Goal: Task Accomplishment & Management: Complete application form

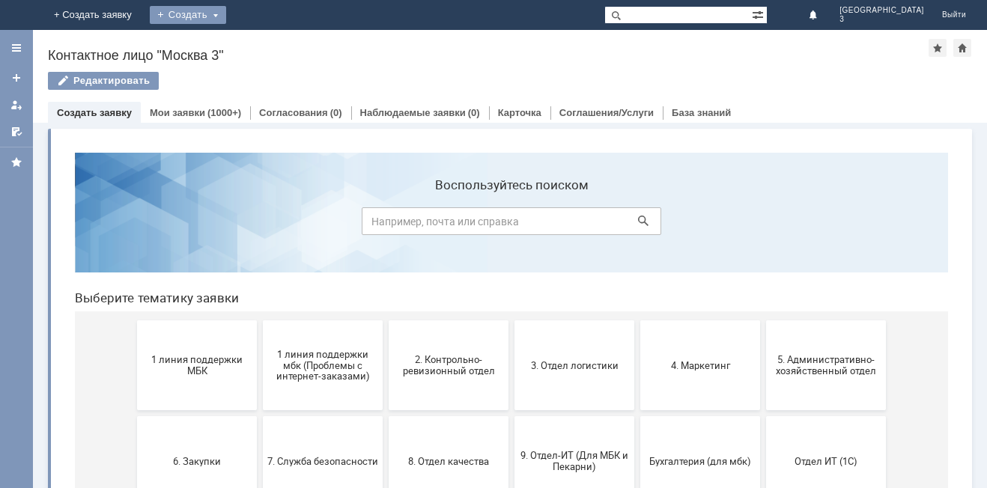
click at [226, 19] on div "Создать" at bounding box center [188, 15] width 76 height 18
click at [267, 45] on link "Заявка" at bounding box center [210, 45] width 114 height 18
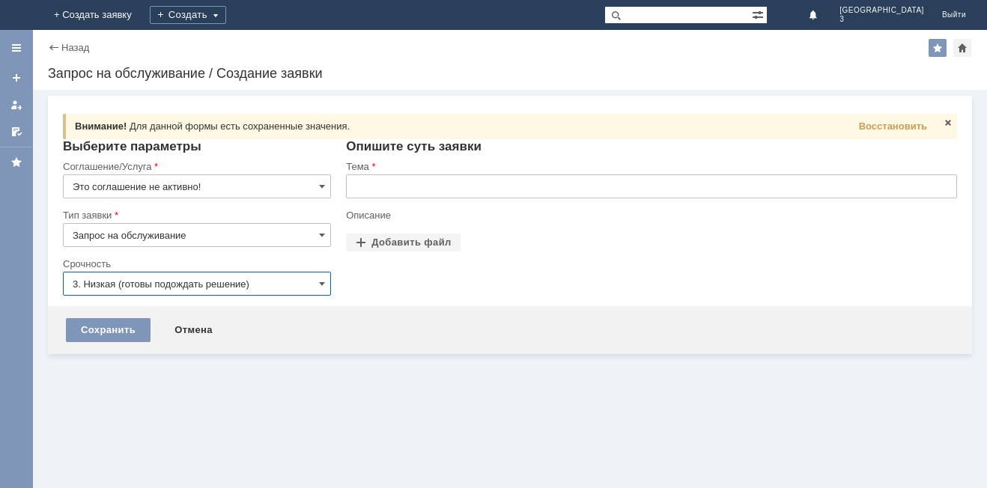
click at [240, 188] on input "Это соглашение не активно!" at bounding box center [197, 186] width 268 height 24
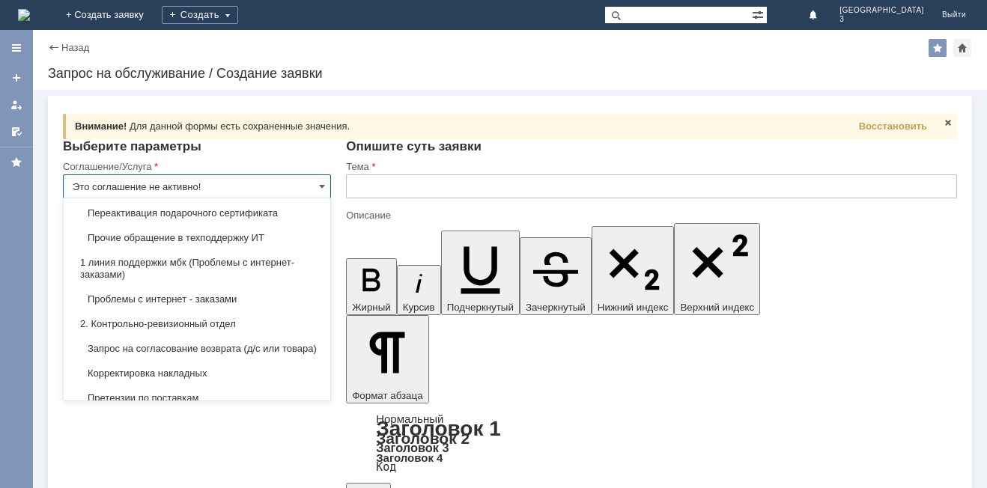
scroll to position [150, 0]
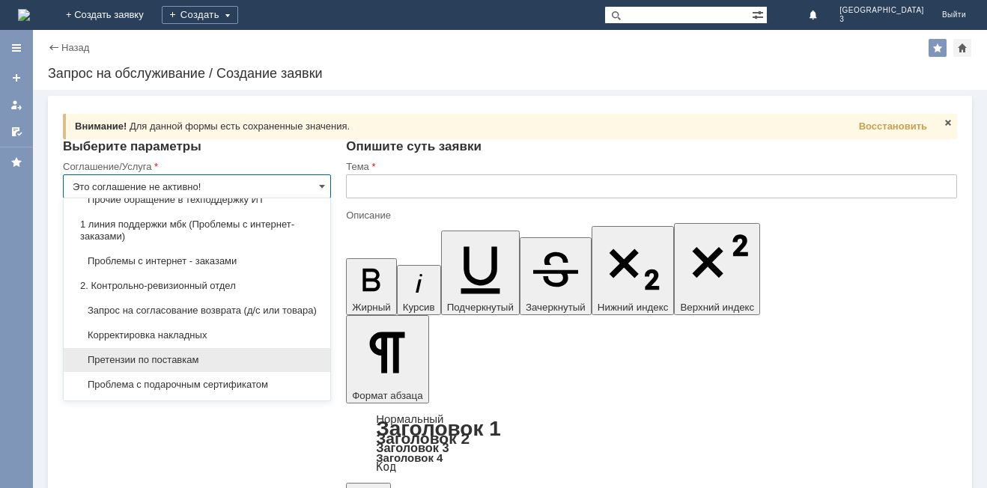
click at [154, 366] on span "Претензии по поставкам" at bounding box center [197, 360] width 249 height 12
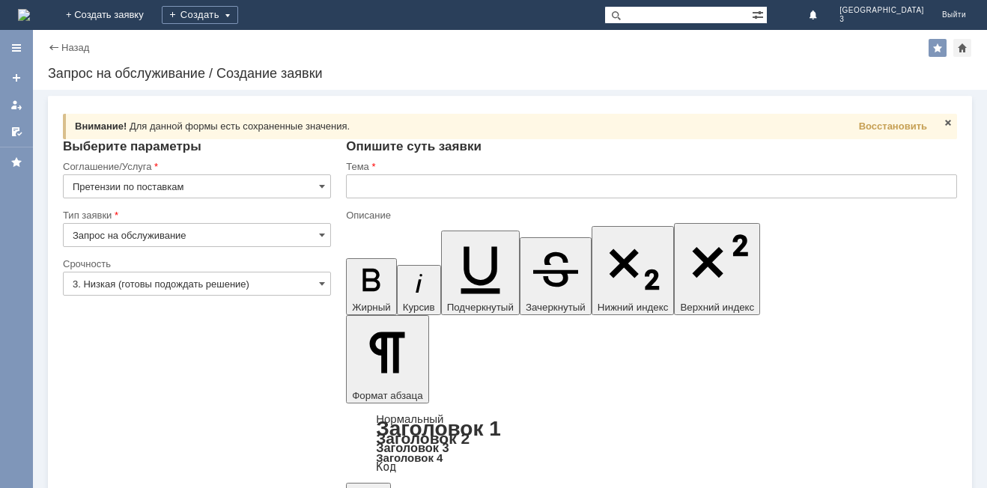
type input "Претензии по поставкам"
click at [412, 186] on input "text" at bounding box center [651, 186] width 611 height 24
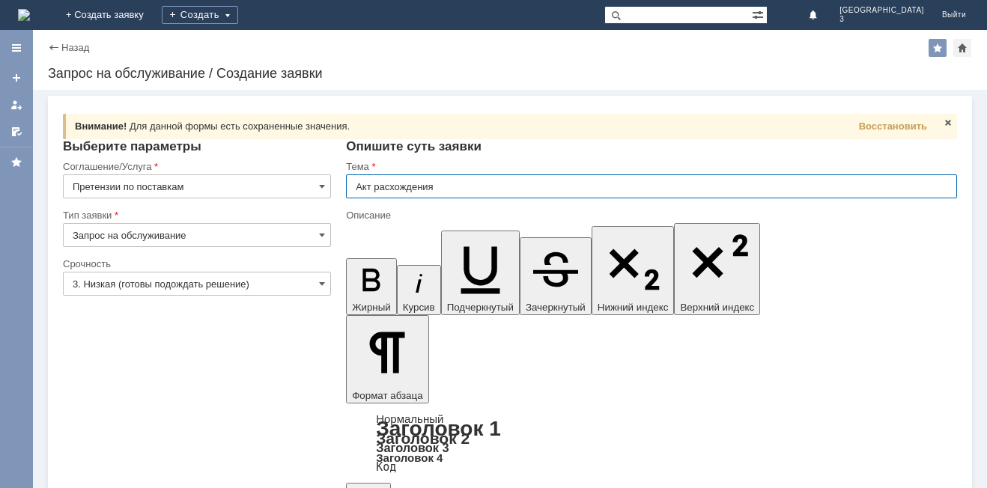
type input "Акт расхождения"
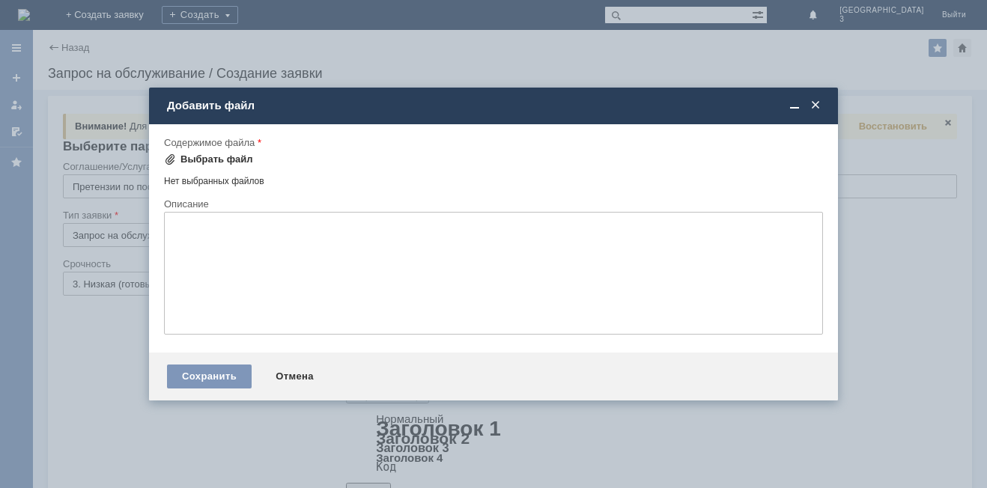
click at [201, 157] on div "Выбрать файл" at bounding box center [216, 160] width 73 height 12
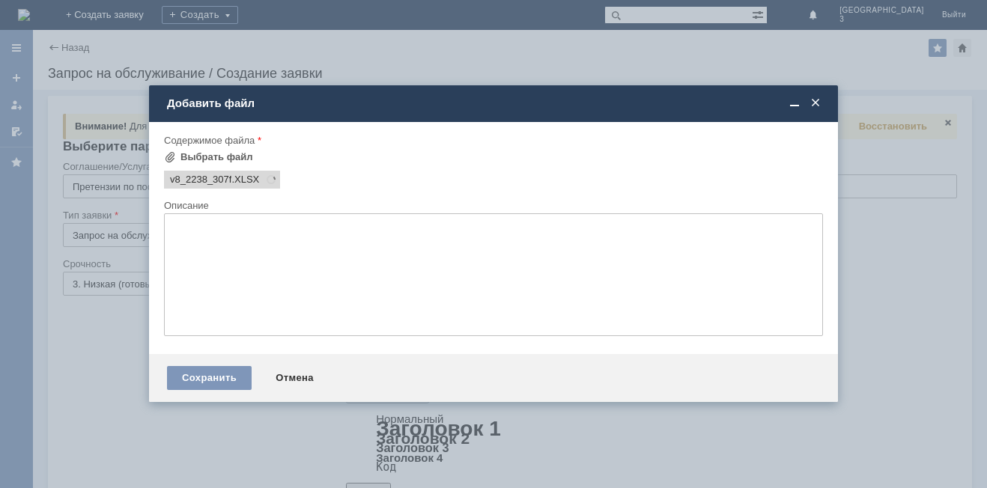
scroll to position [0, 0]
click at [221, 385] on div "Сохранить" at bounding box center [209, 378] width 85 height 24
